Goal: Information Seeking & Learning: Learn about a topic

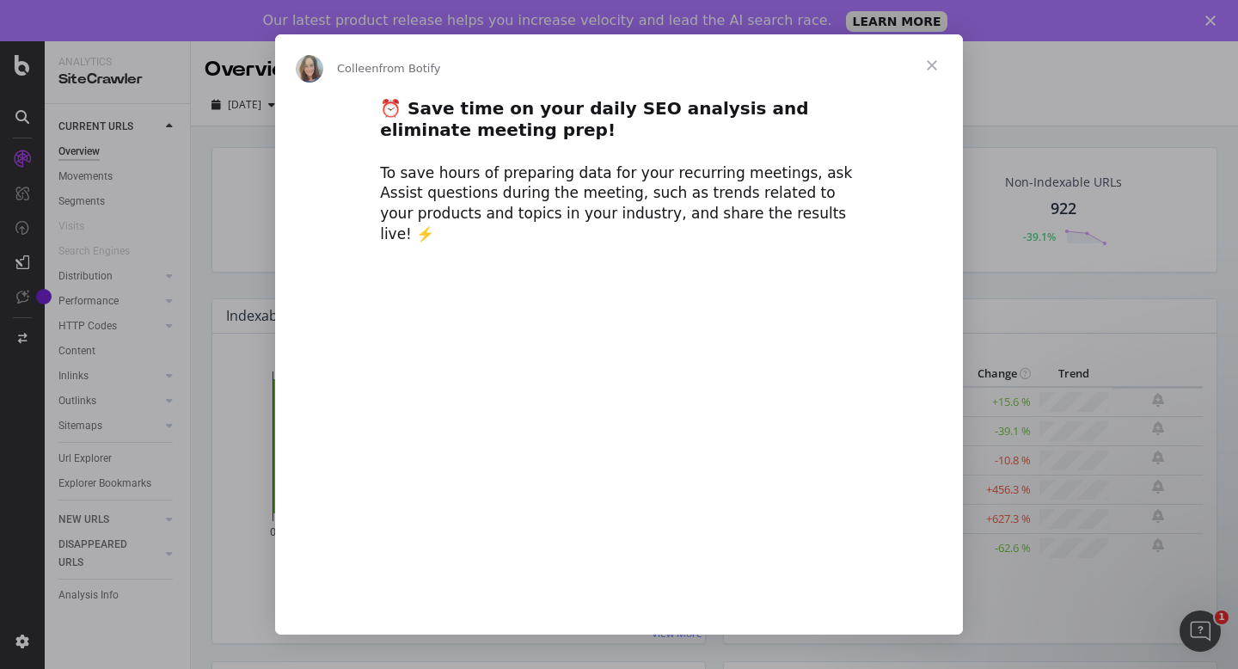
type input "154213"
click at [932, 62] on span "Close" at bounding box center [932, 65] width 62 height 62
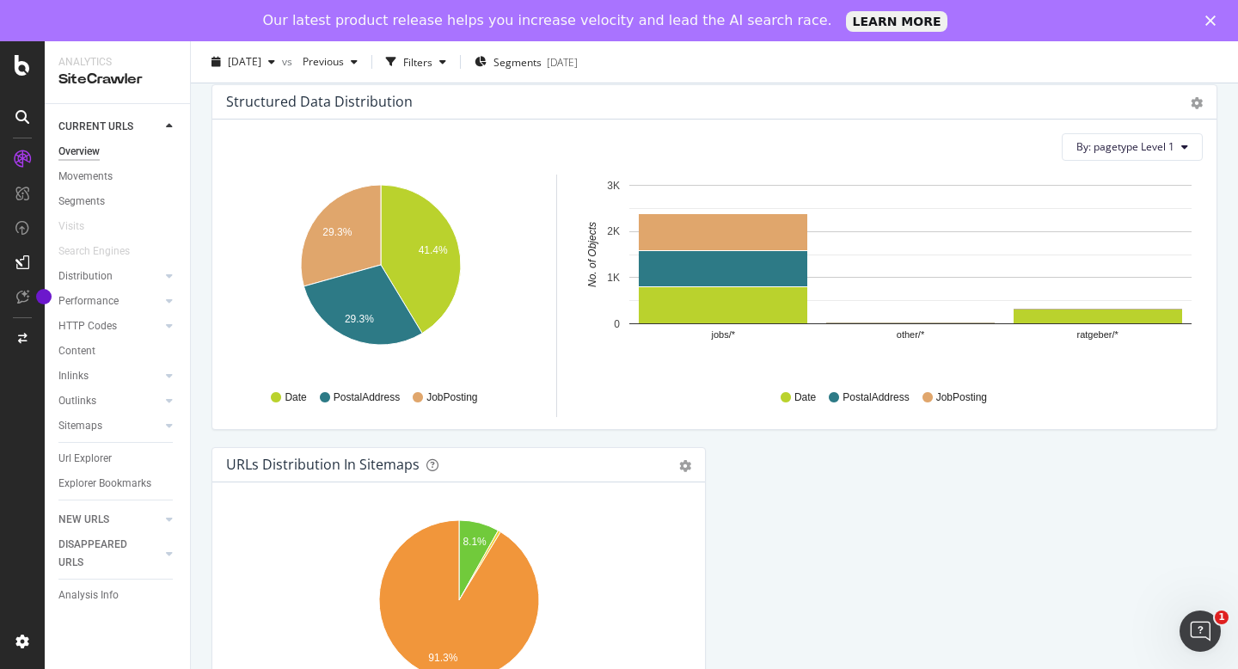
scroll to position [1825, 0]
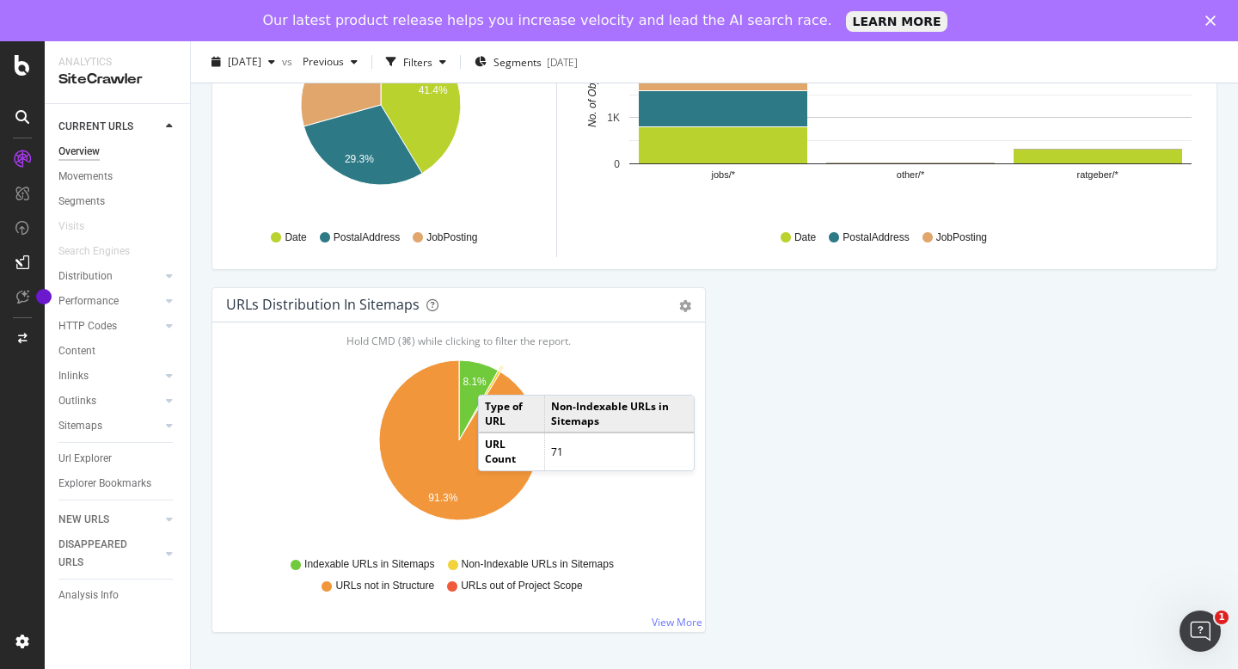
click at [495, 377] on icon "A chart." at bounding box center [479, 405] width 41 height 70
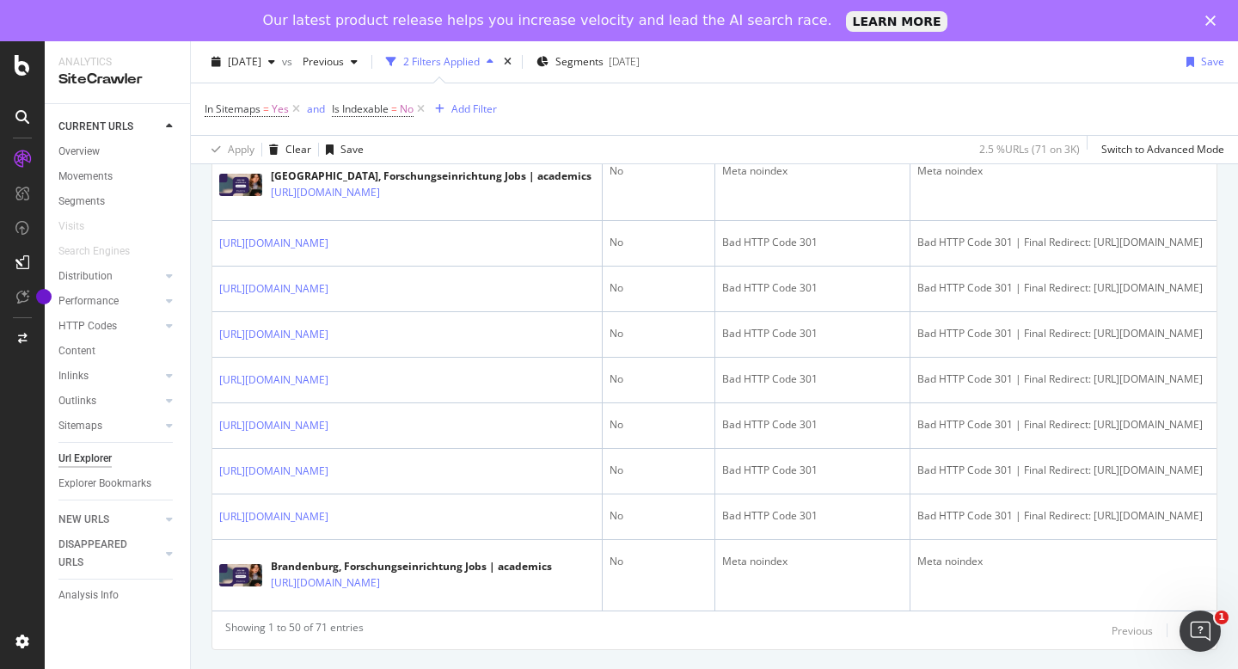
scroll to position [2598, 0]
click at [145, 427] on div at bounding box center [152, 425] width 17 height 17
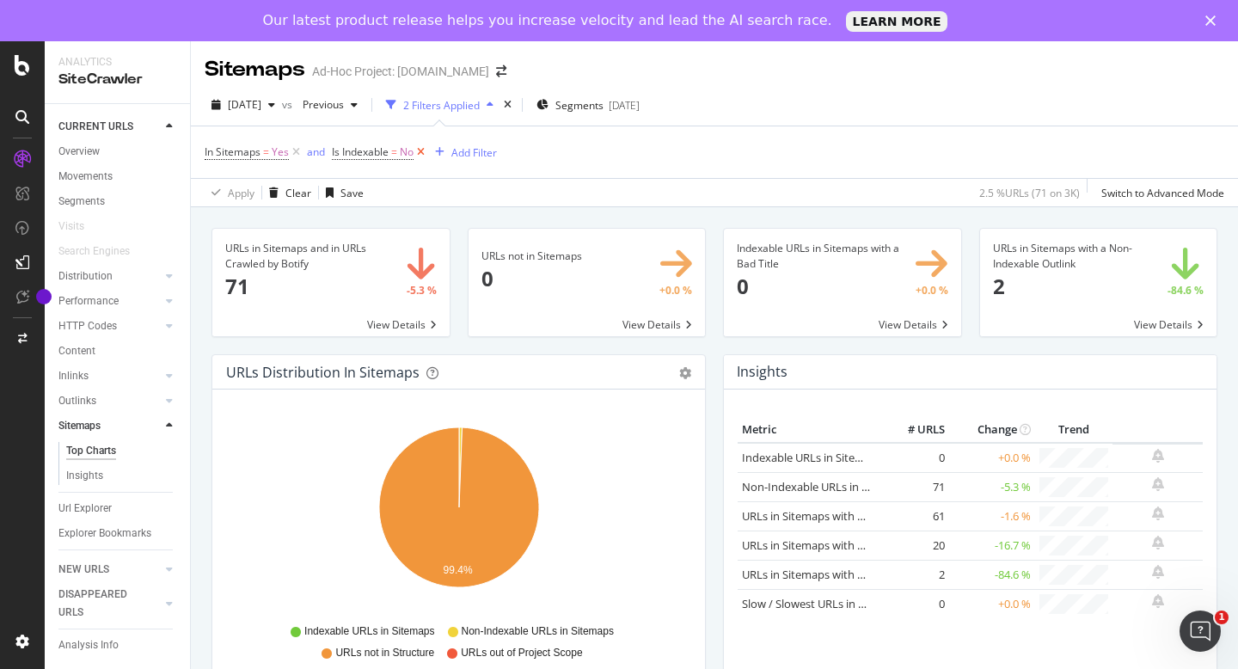
click at [424, 154] on icon at bounding box center [420, 152] width 15 height 17
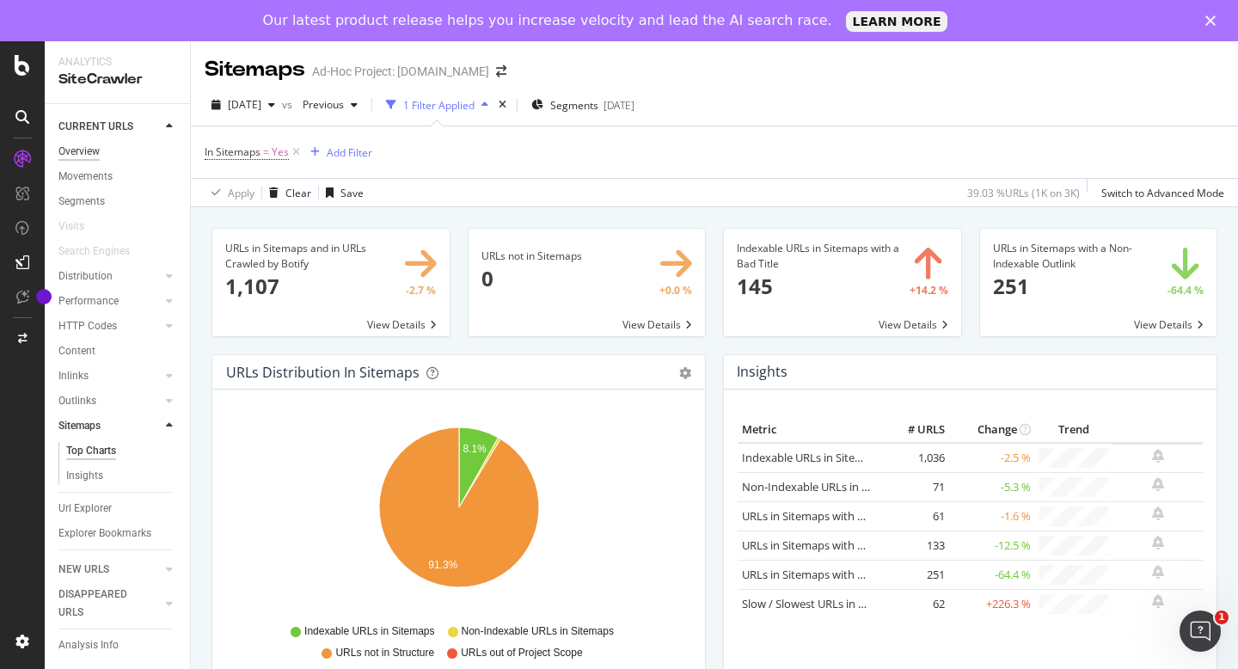
click at [82, 150] on div "Overview" at bounding box center [78, 152] width 41 height 18
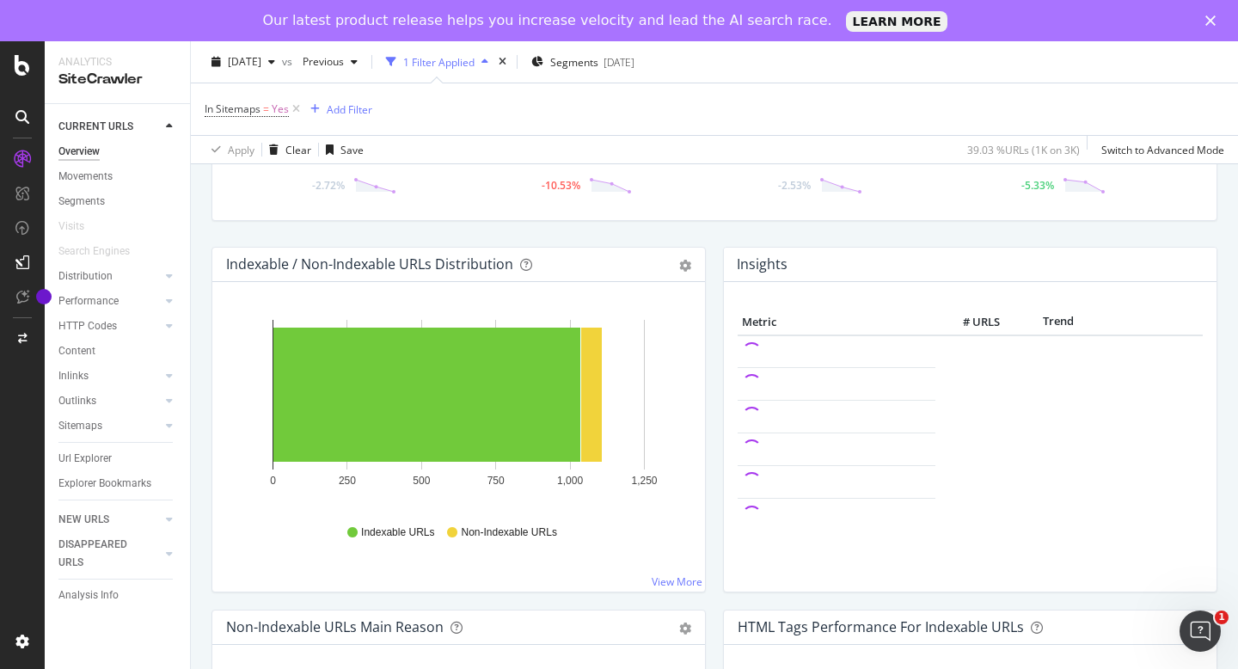
scroll to position [139, 0]
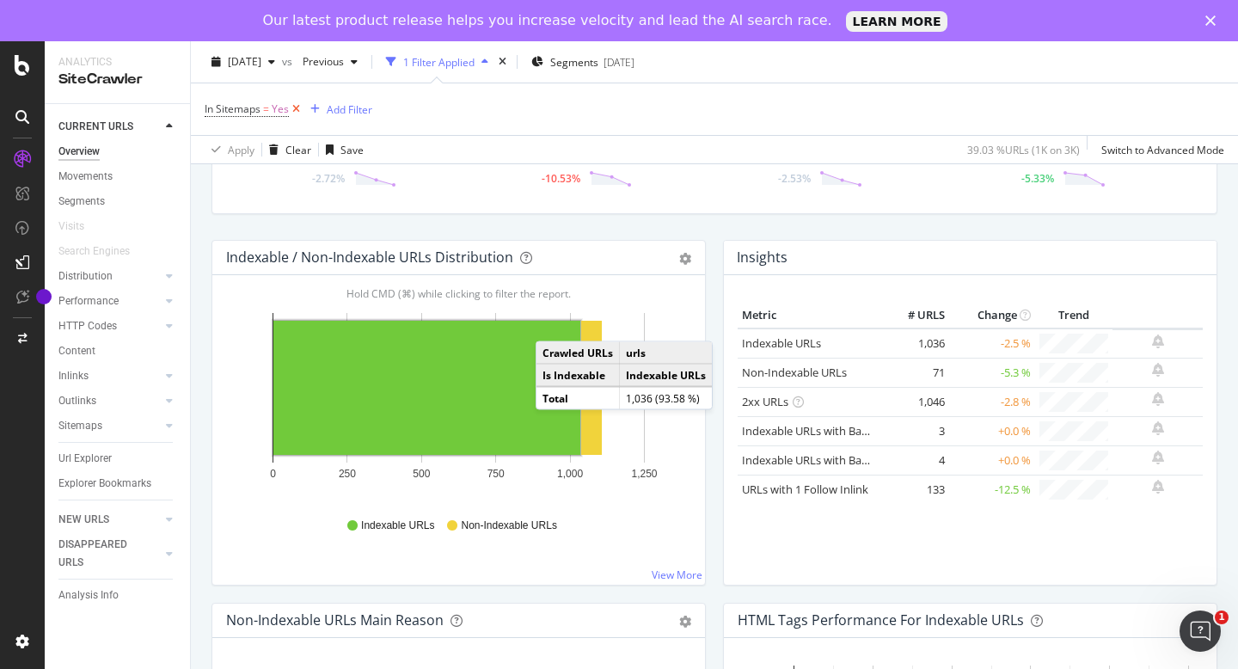
click at [297, 107] on icon at bounding box center [296, 109] width 15 height 17
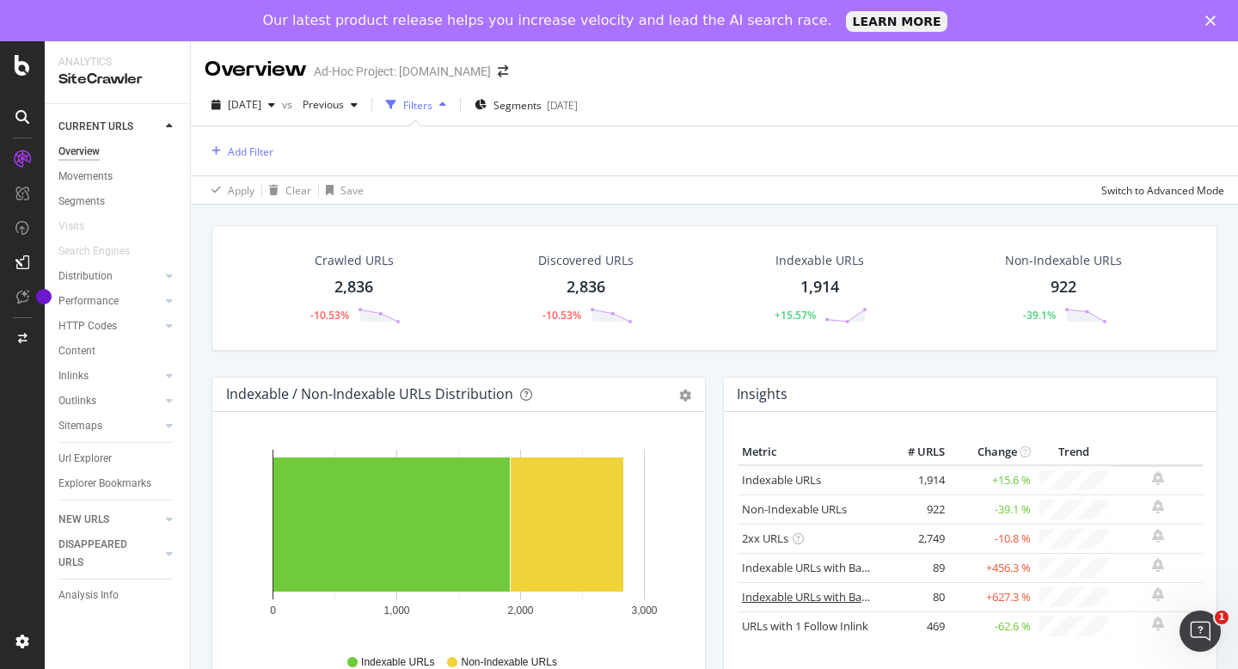
click at [778, 599] on link "Indexable URLs with Bad Description" at bounding box center [835, 596] width 187 height 15
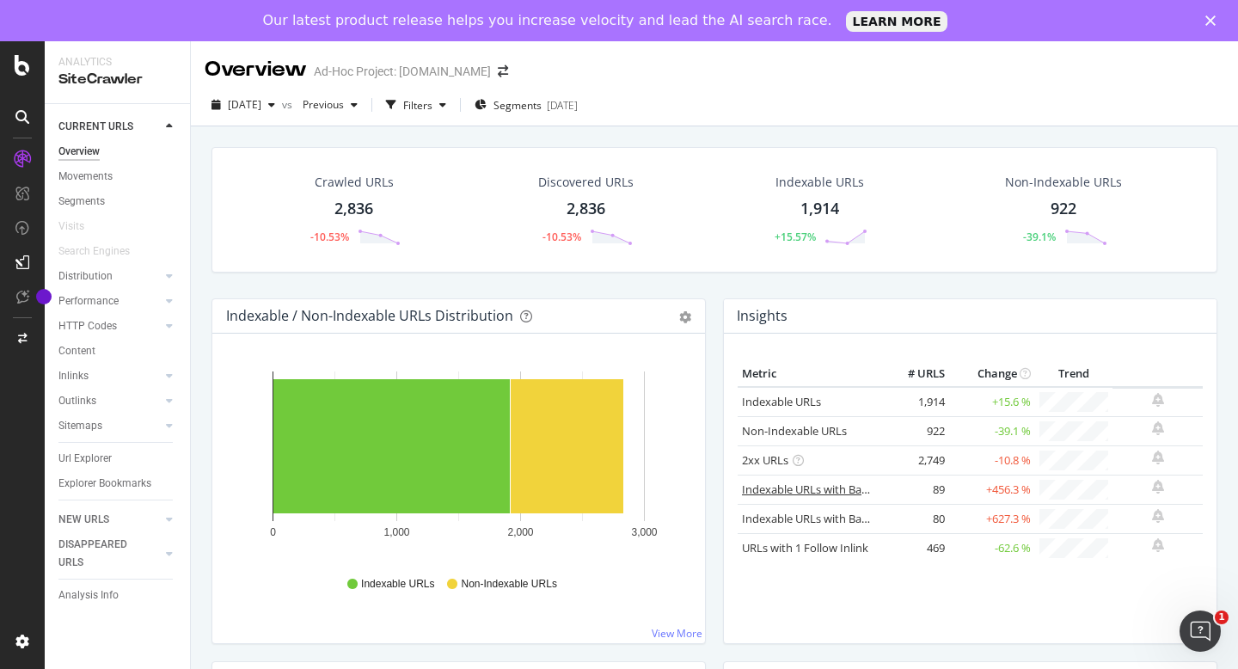
click at [807, 490] on link "Indexable URLs with Bad H1" at bounding box center [814, 488] width 144 height 15
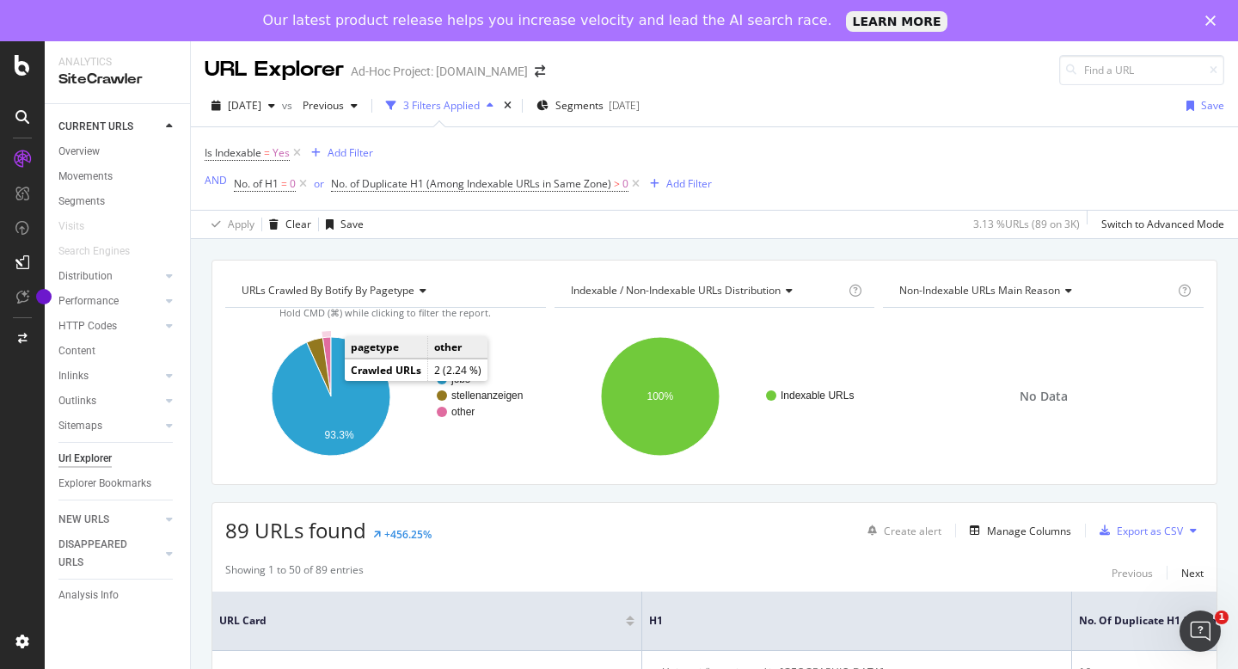
click at [328, 340] on icon "A chart." at bounding box center [326, 366] width 9 height 59
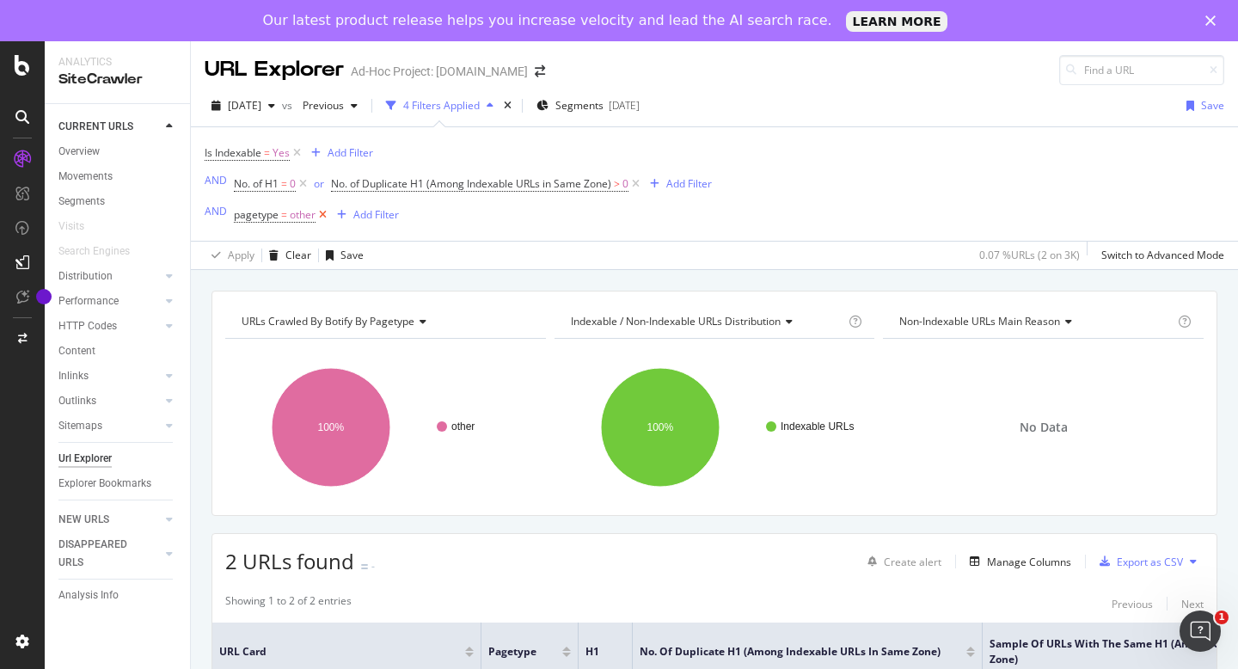
click at [323, 214] on icon at bounding box center [322, 214] width 15 height 17
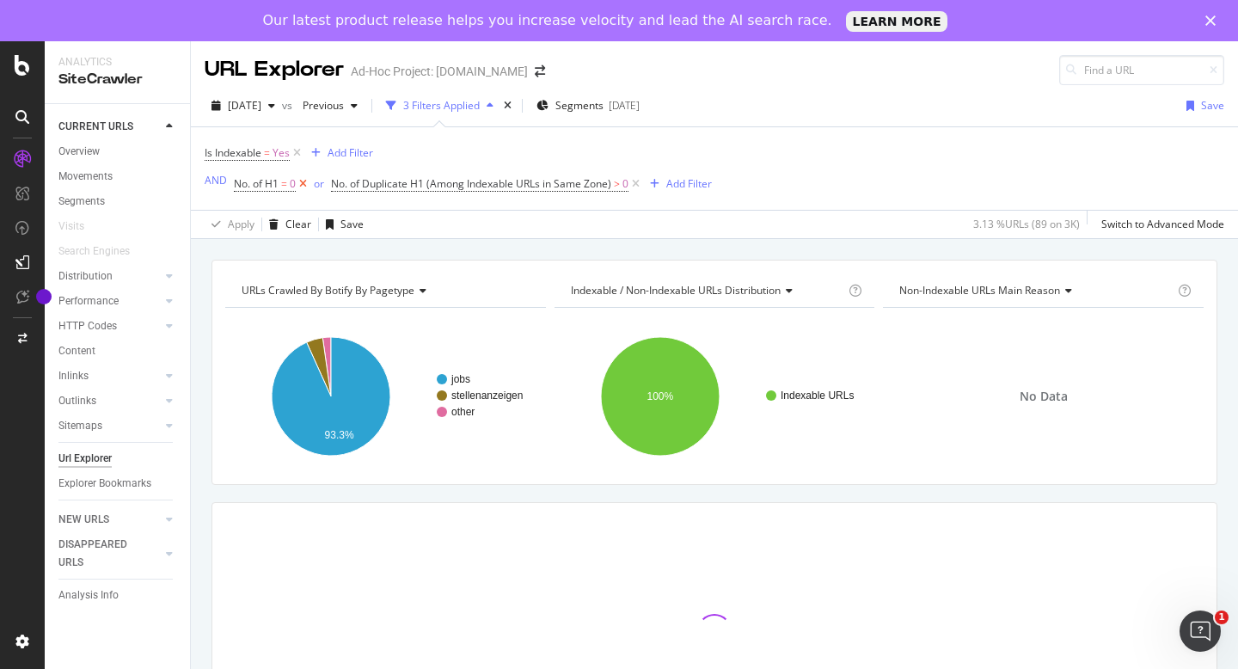
click at [302, 183] on icon at bounding box center [303, 183] width 15 height 17
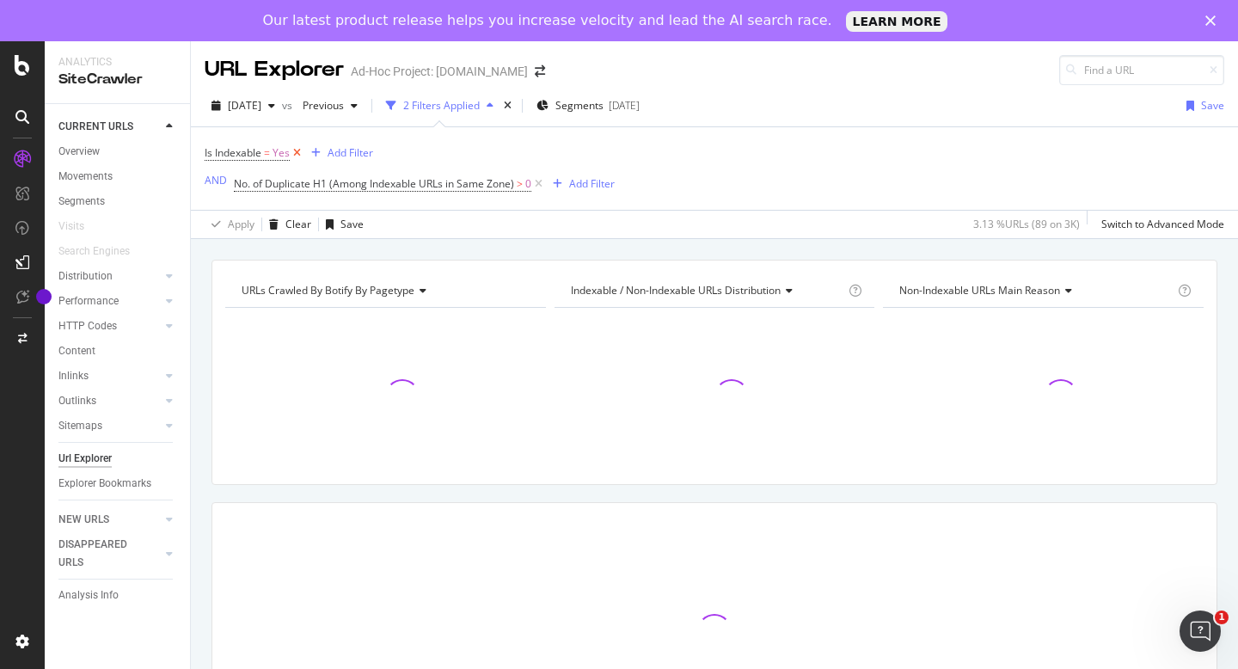
click at [297, 152] on icon at bounding box center [297, 152] width 15 height 17
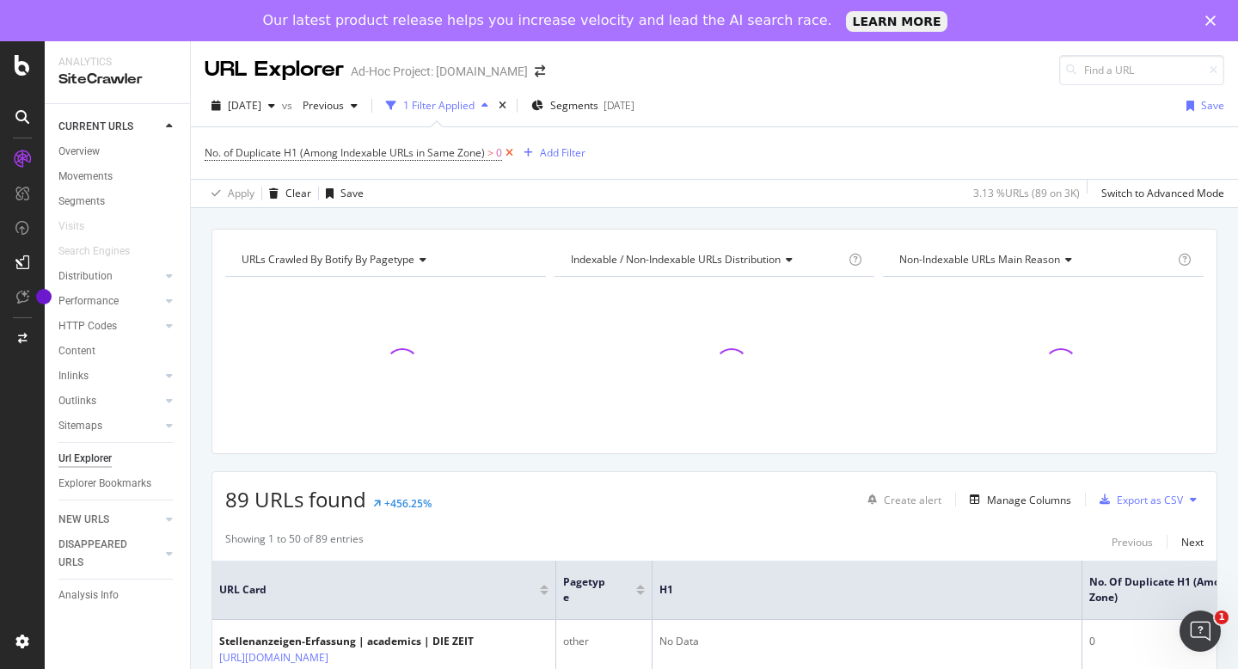
click at [515, 150] on icon at bounding box center [509, 152] width 15 height 17
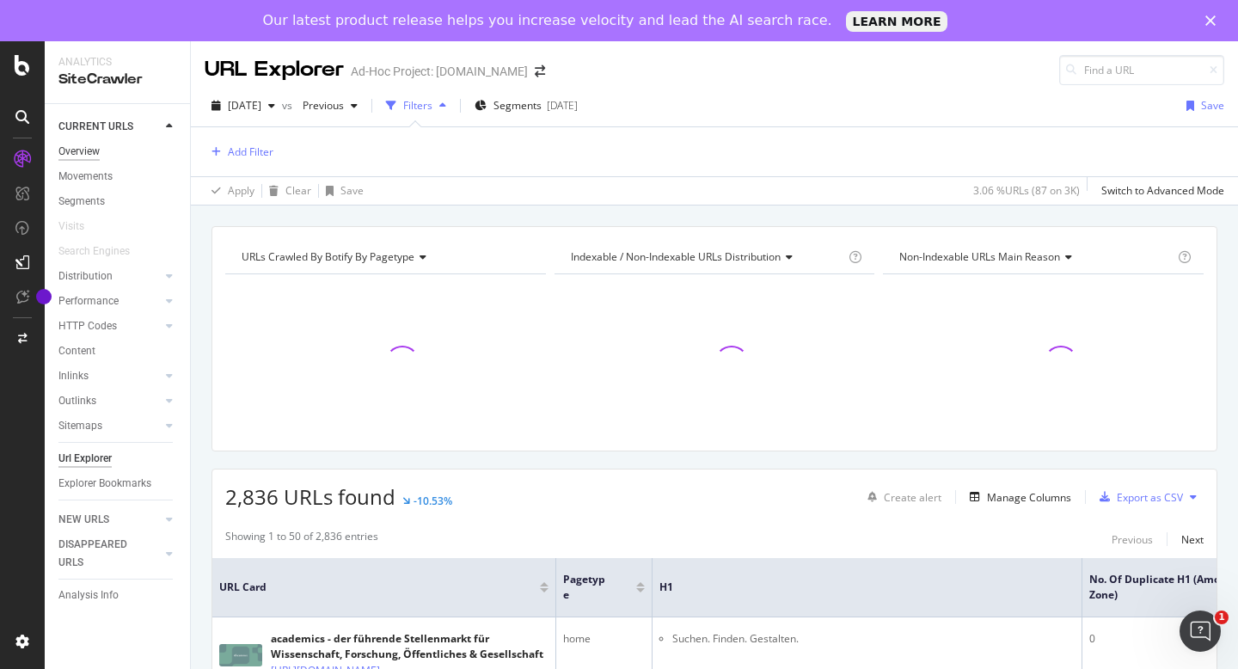
click at [88, 151] on div "Overview" at bounding box center [78, 152] width 41 height 18
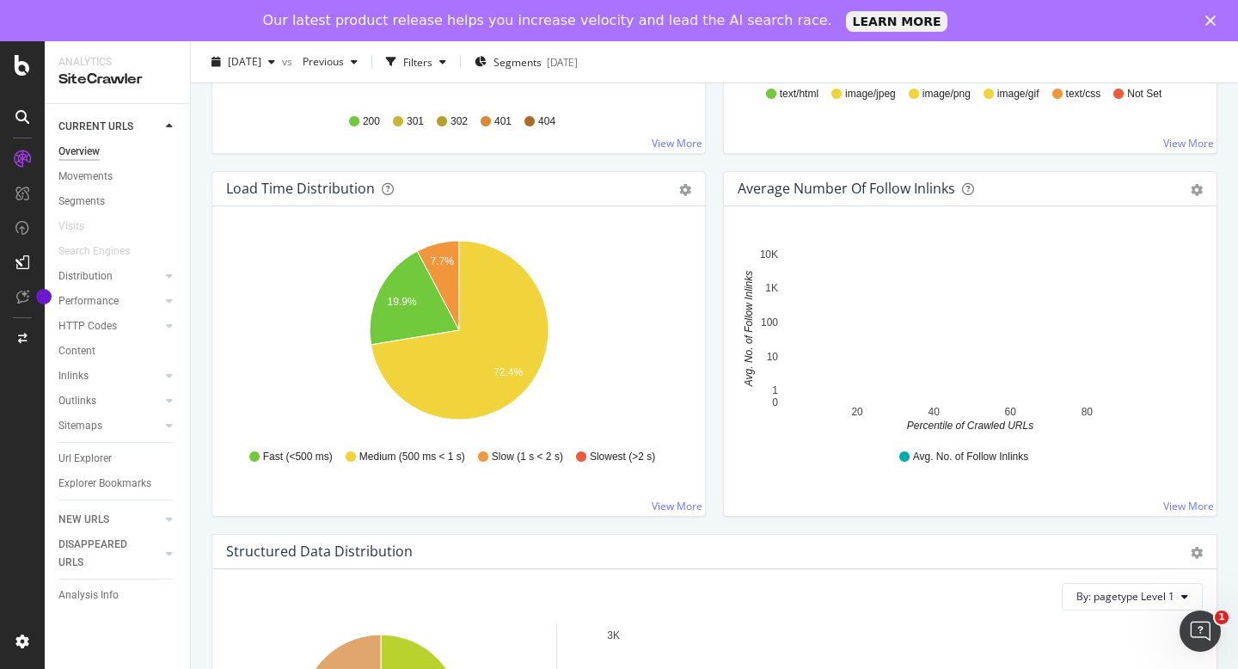
scroll to position [1216, 0]
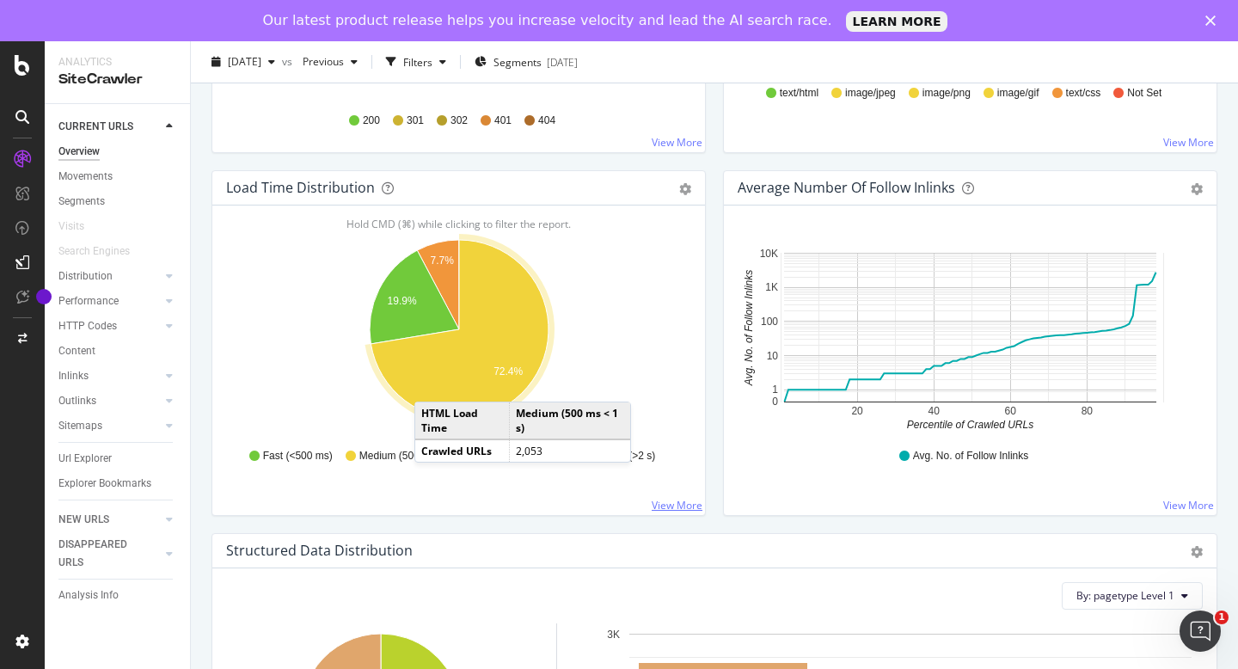
click at [687, 500] on link "View More" at bounding box center [677, 505] width 51 height 15
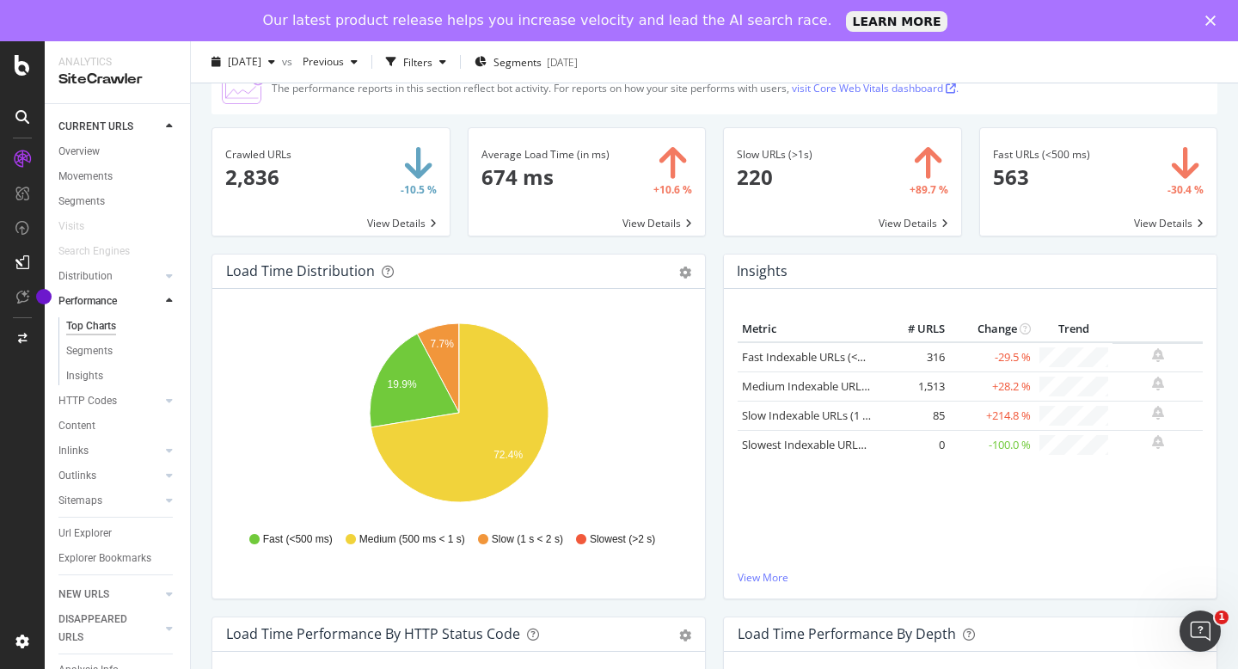
scroll to position [71, 0]
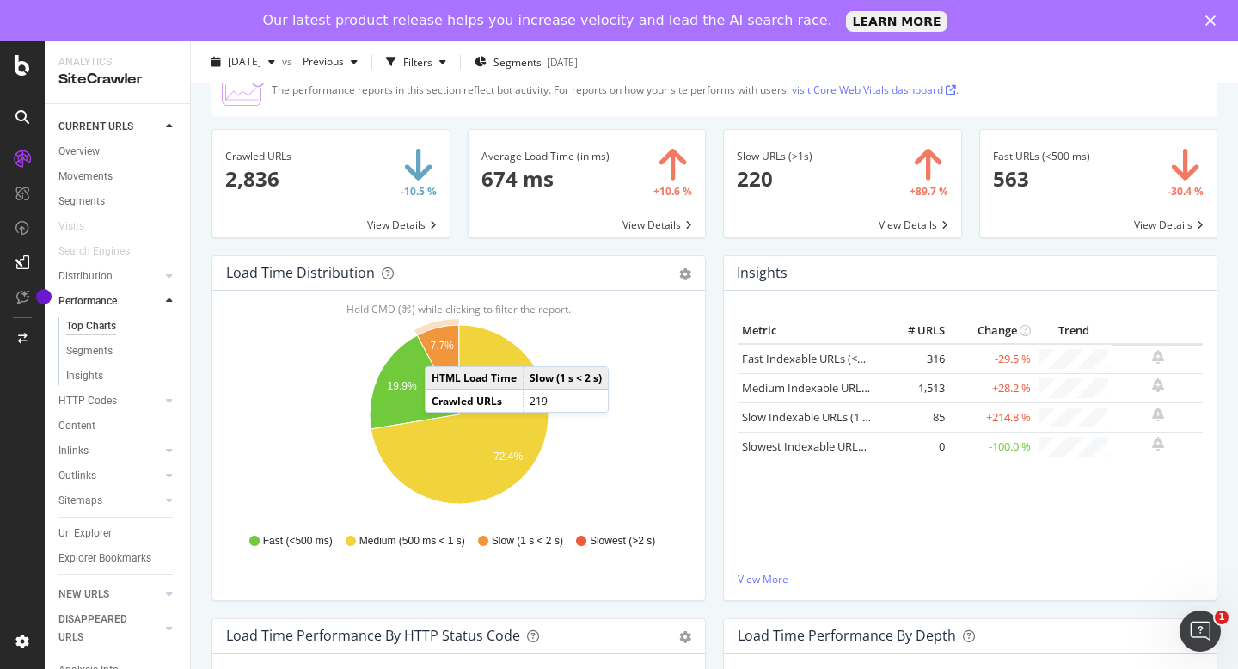
click at [442, 349] on text "7.7%" at bounding box center [443, 346] width 24 height 12
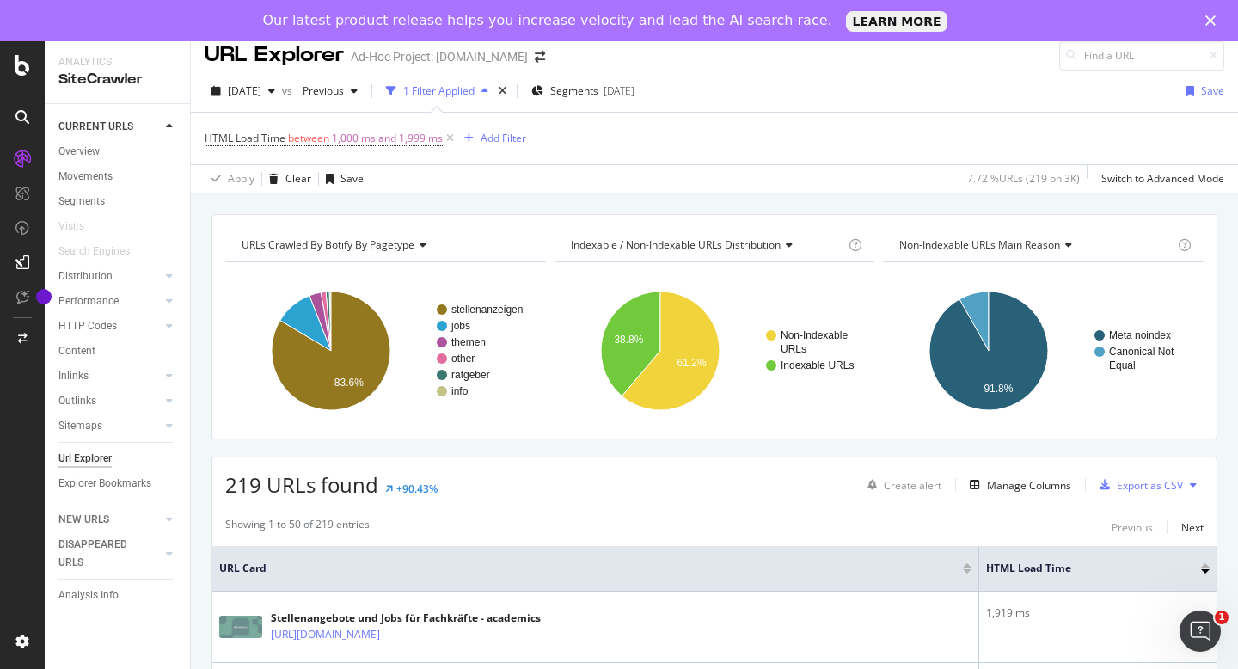
scroll to position [17, 0]
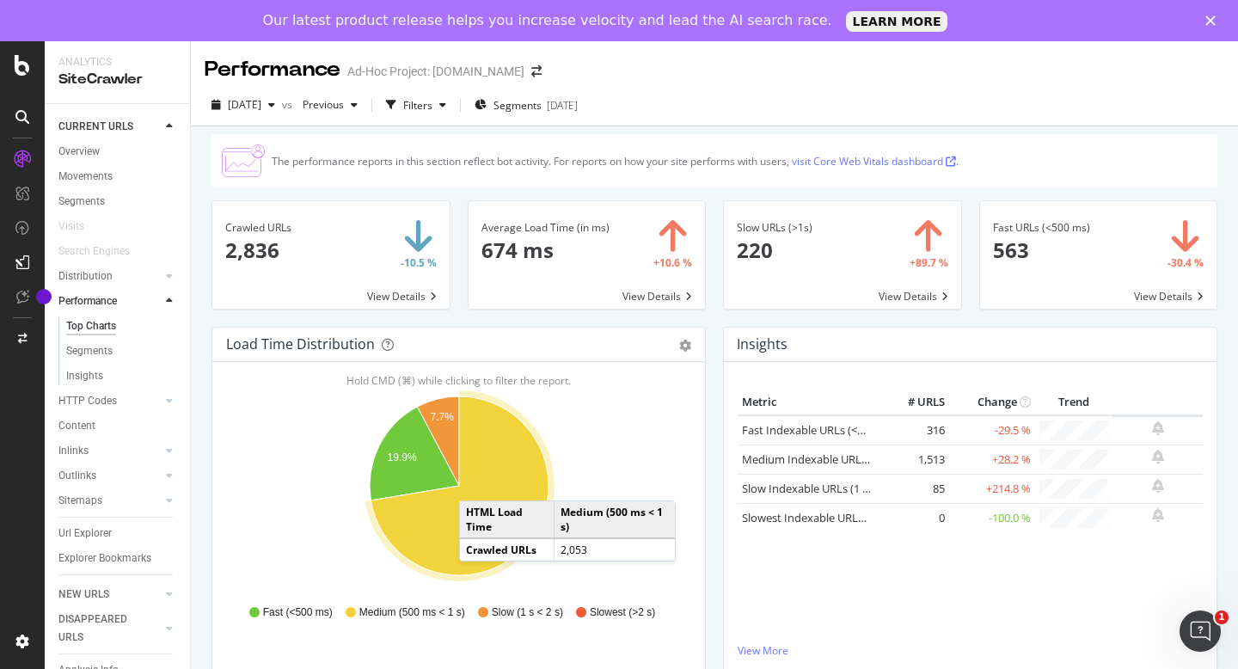
click at [476, 483] on icon "A chart." at bounding box center [459, 485] width 178 height 179
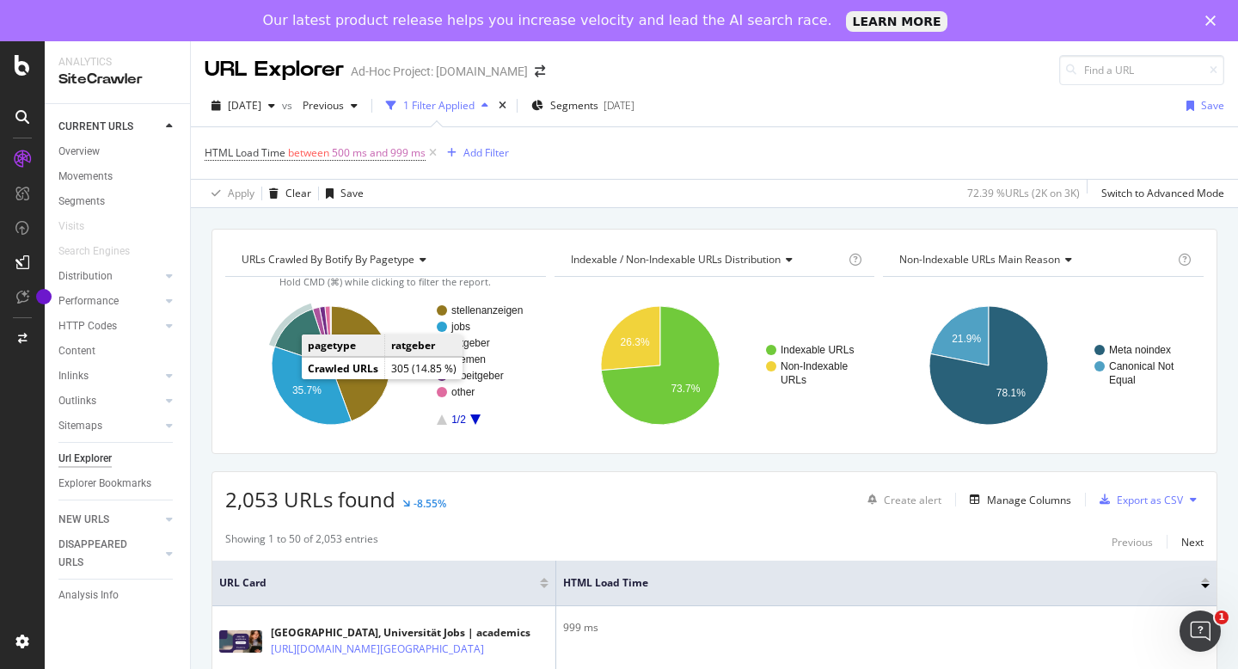
click at [301, 332] on icon "A chart." at bounding box center [303, 337] width 56 height 57
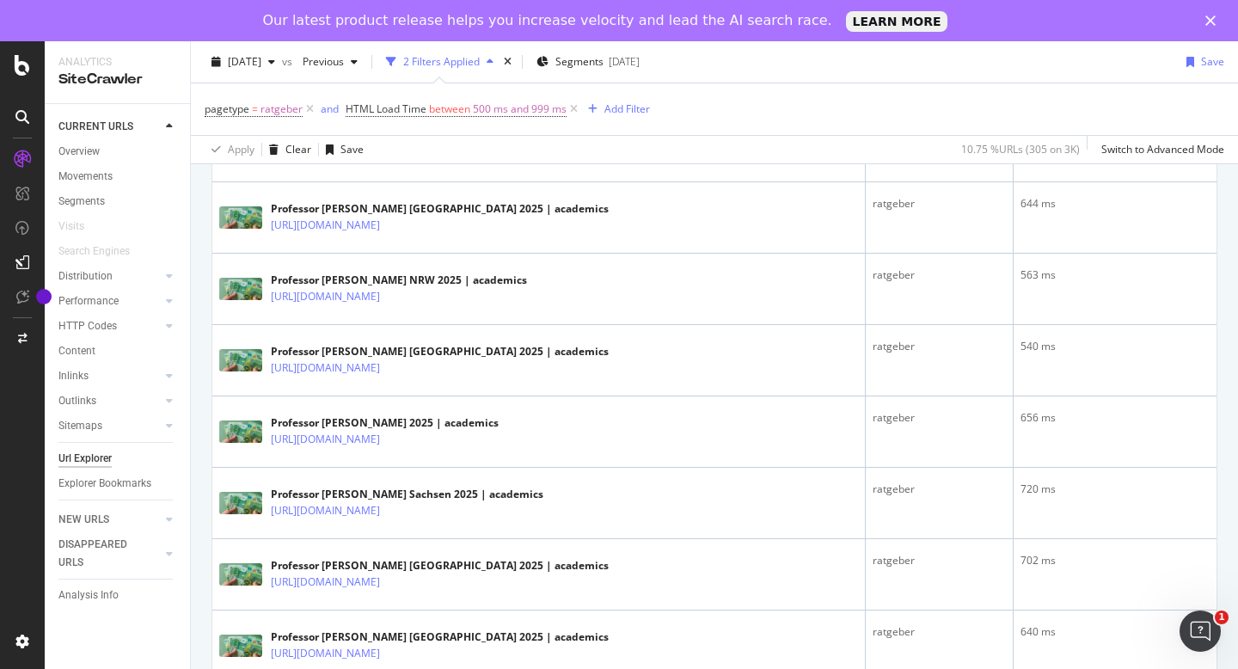
scroll to position [924, 0]
